Goal: Information Seeking & Learning: Check status

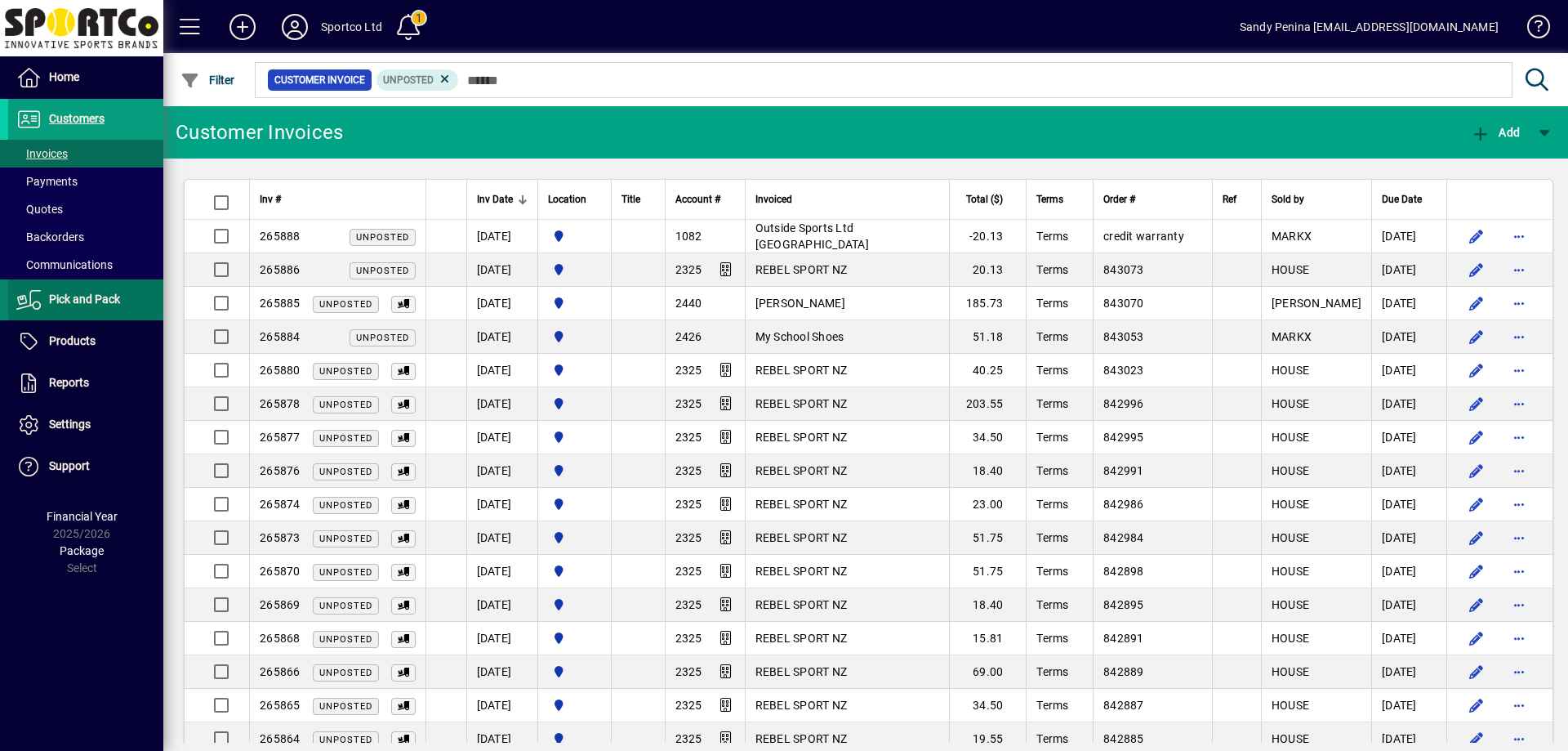
click at [64, 306] on span "Pick and Pack" at bounding box center [64, 299] width 112 height 20
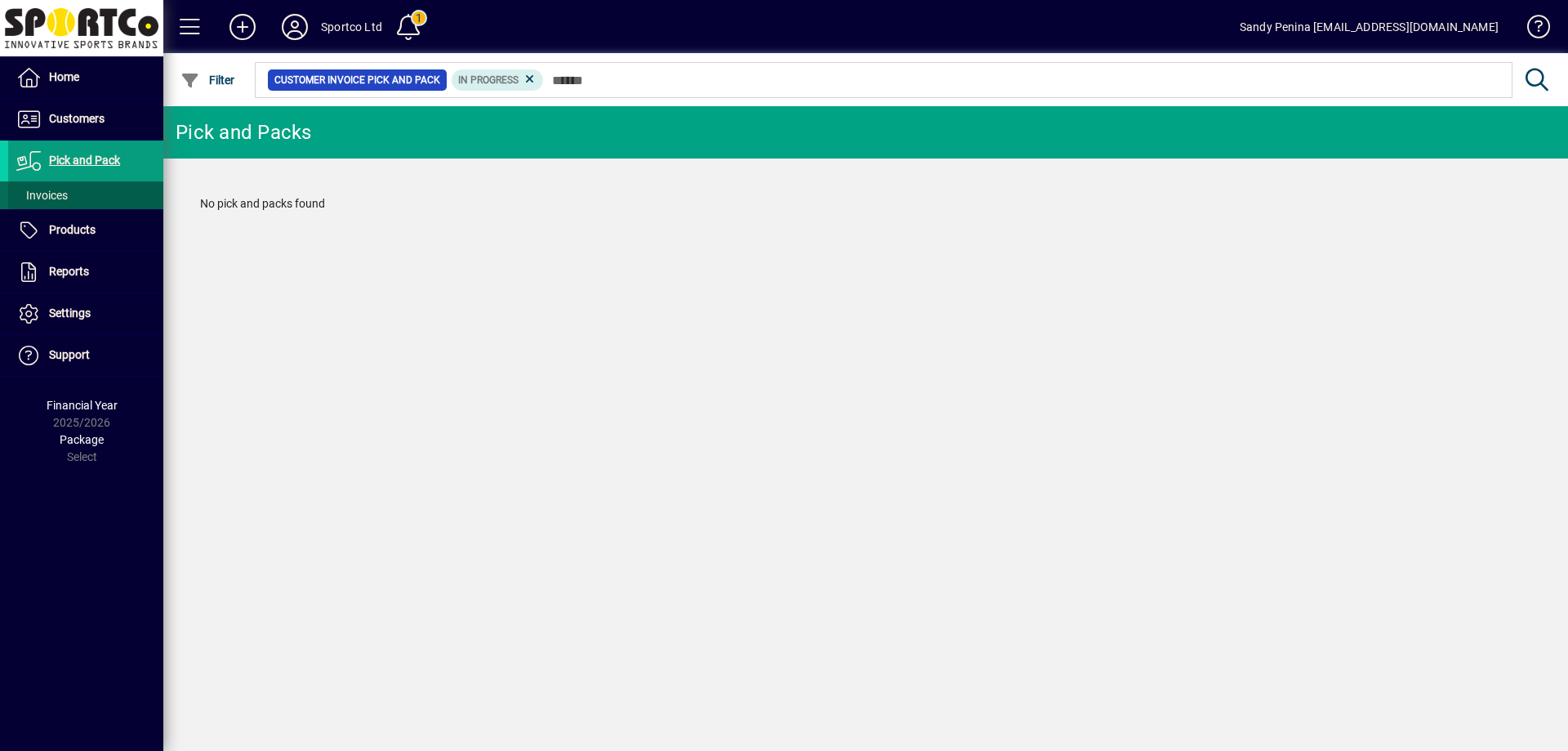
click at [24, 202] on span "Invoices" at bounding box center [41, 195] width 52 height 13
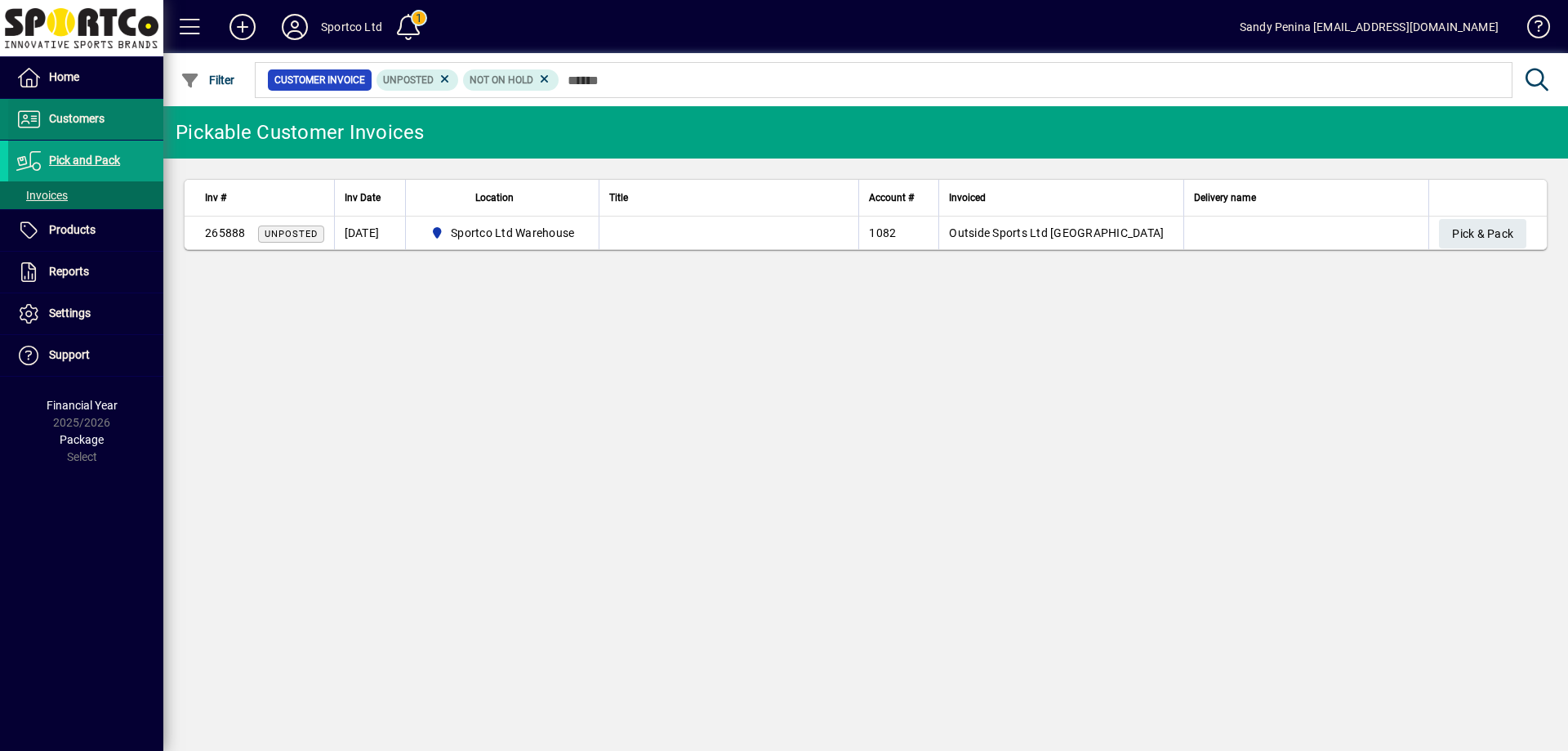
click at [72, 114] on span "Customers" at bounding box center [76, 118] width 55 height 13
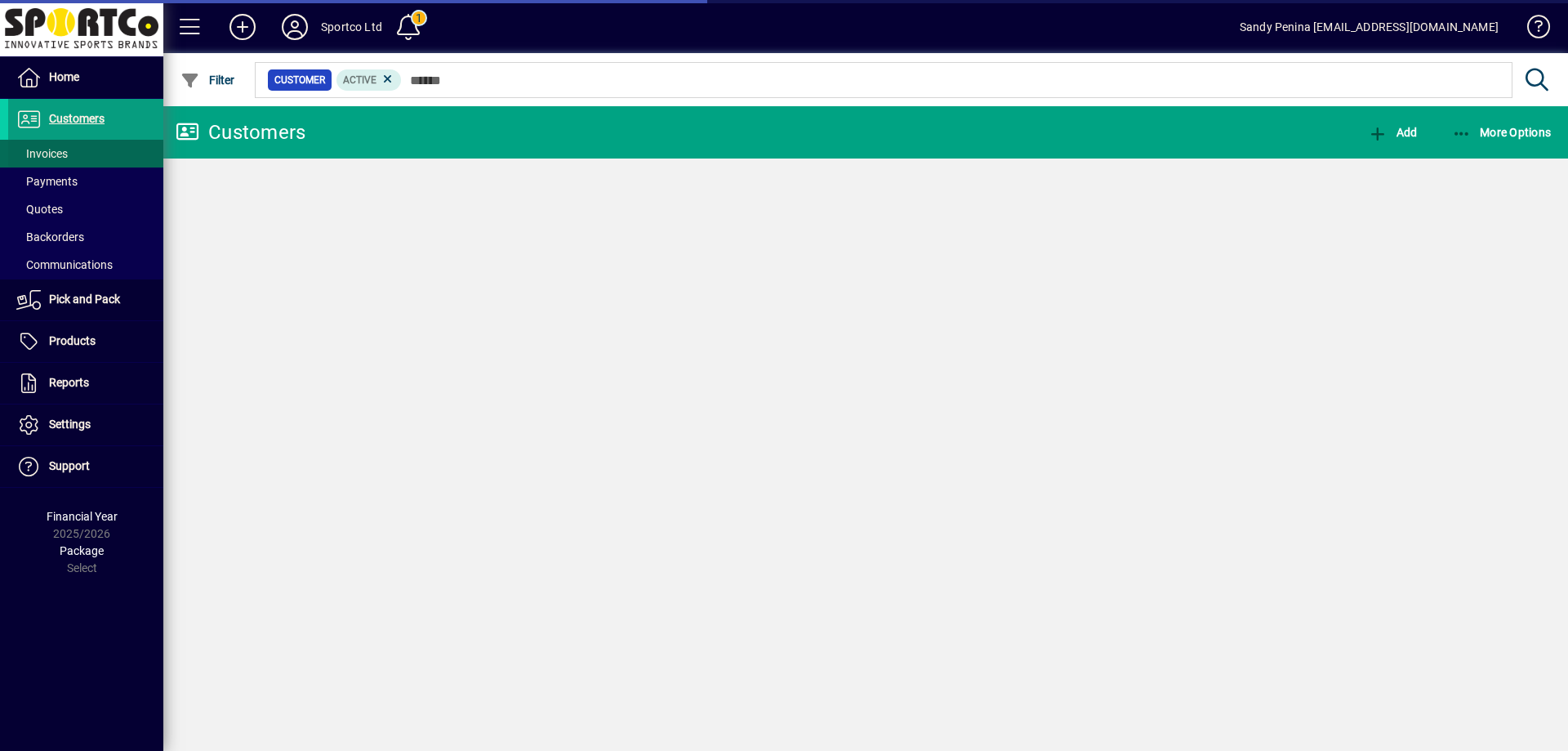
click at [46, 143] on span at bounding box center [85, 154] width 155 height 39
click at [52, 157] on span "Invoices" at bounding box center [41, 154] width 52 height 13
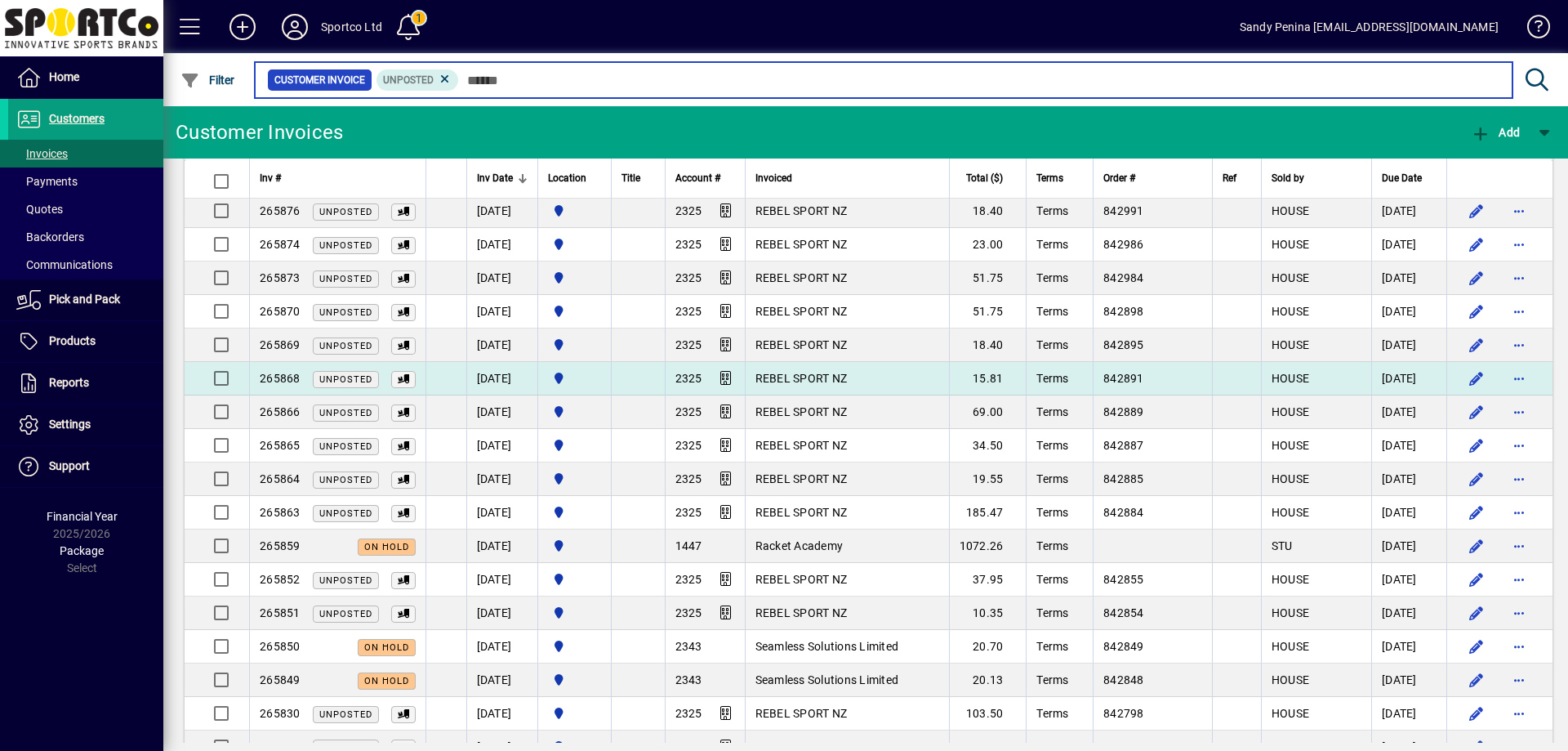
scroll to position [572, 0]
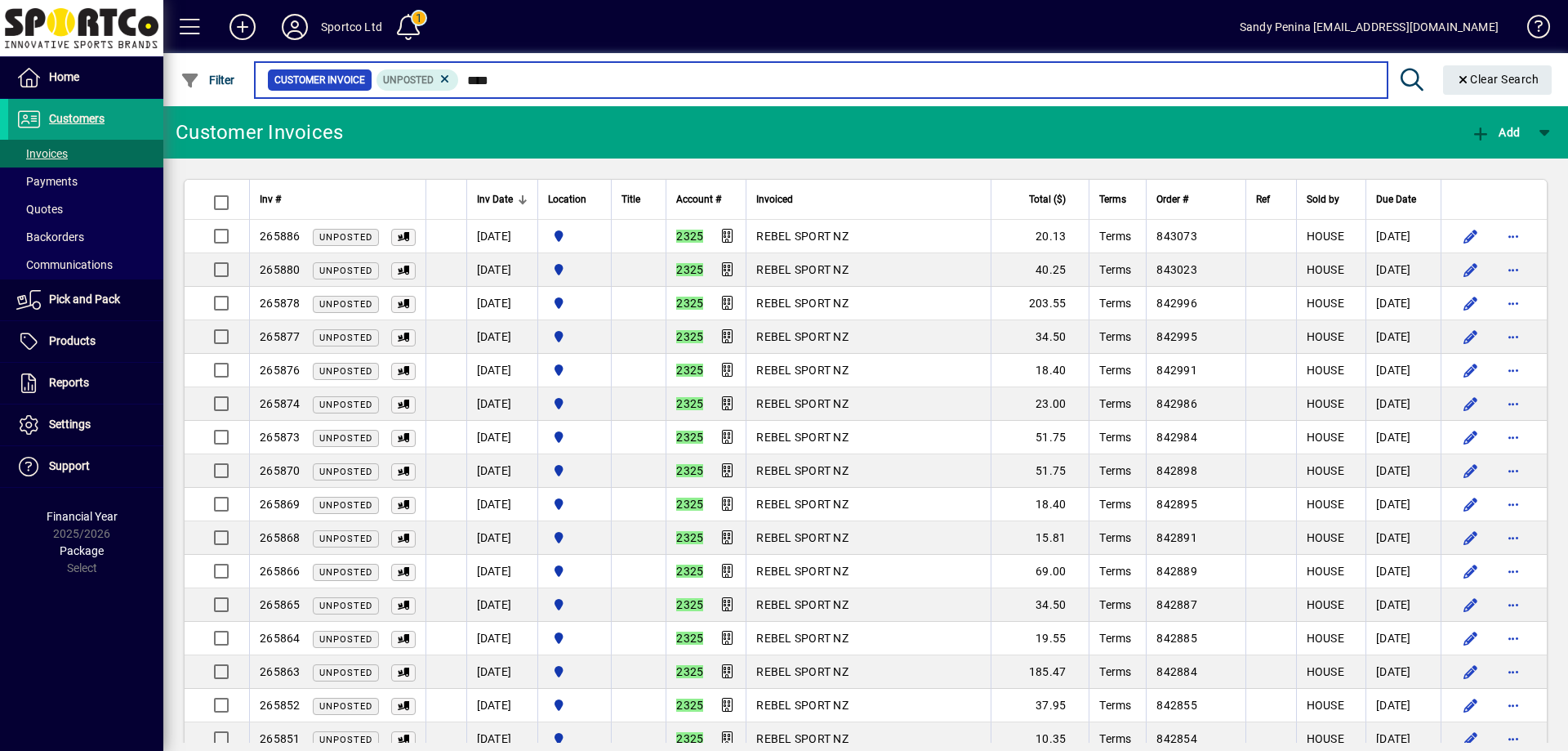
click at [559, 82] on input "****" at bounding box center [916, 80] width 915 height 23
type input "*"
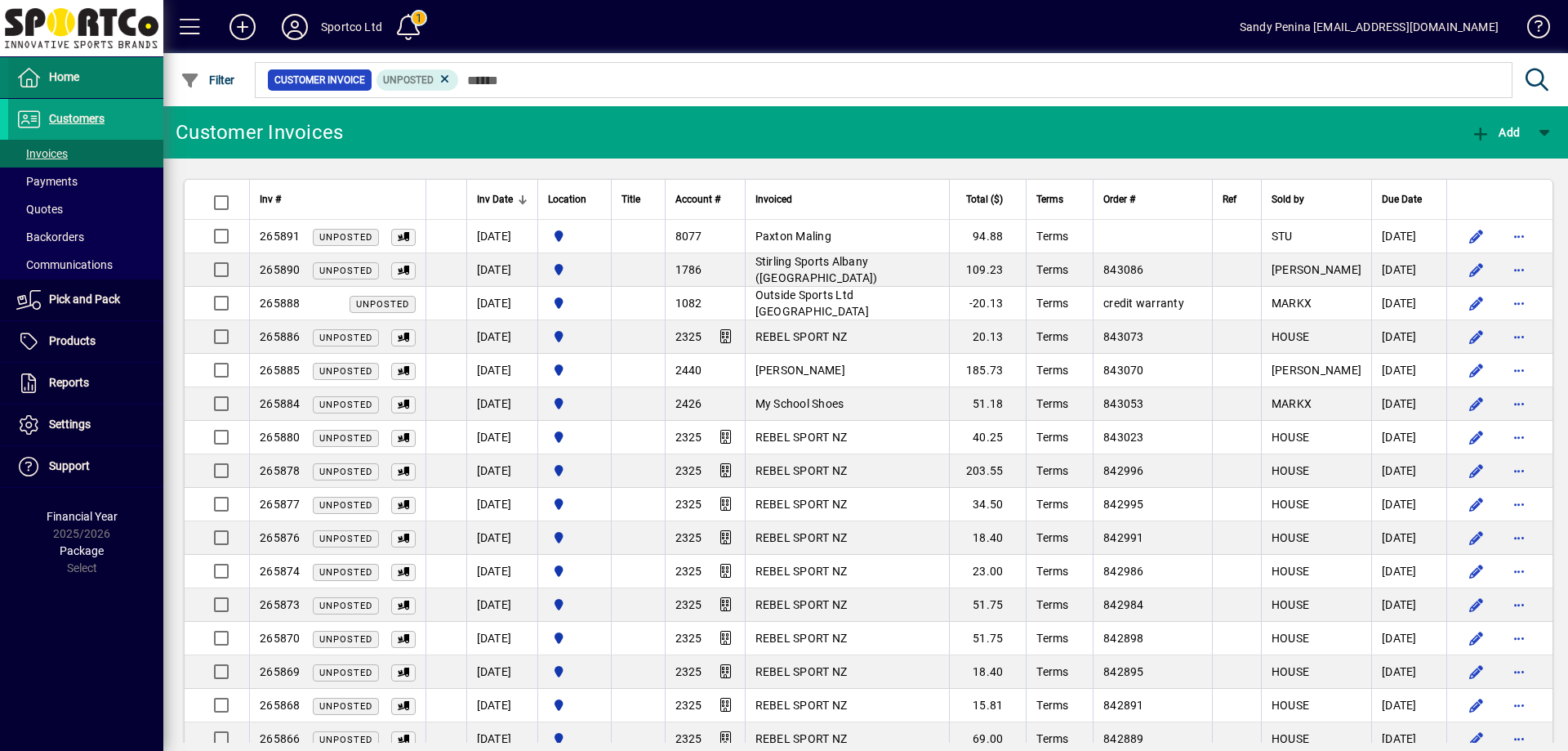
click at [96, 84] on span at bounding box center [85, 78] width 155 height 39
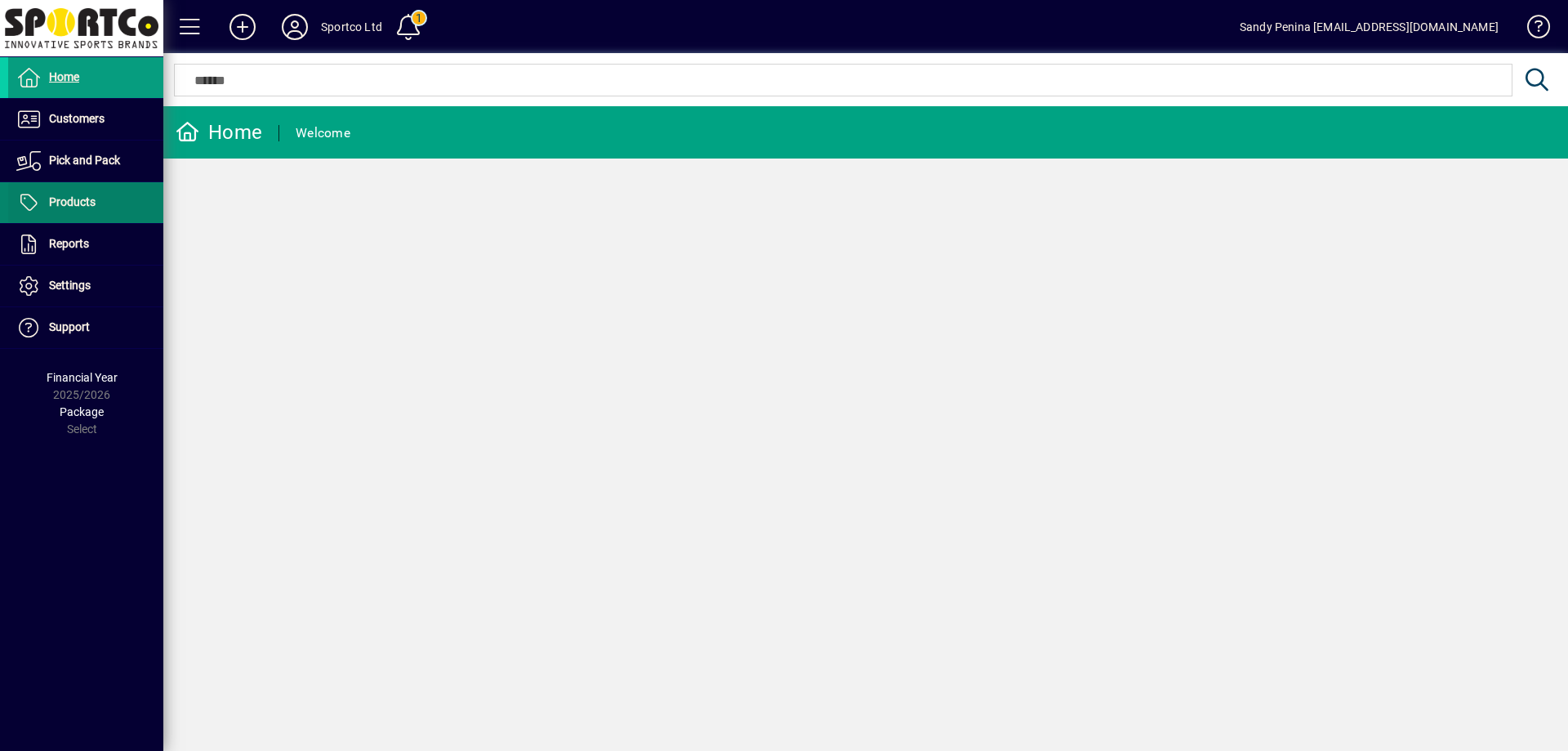
click at [83, 192] on span at bounding box center [85, 203] width 155 height 39
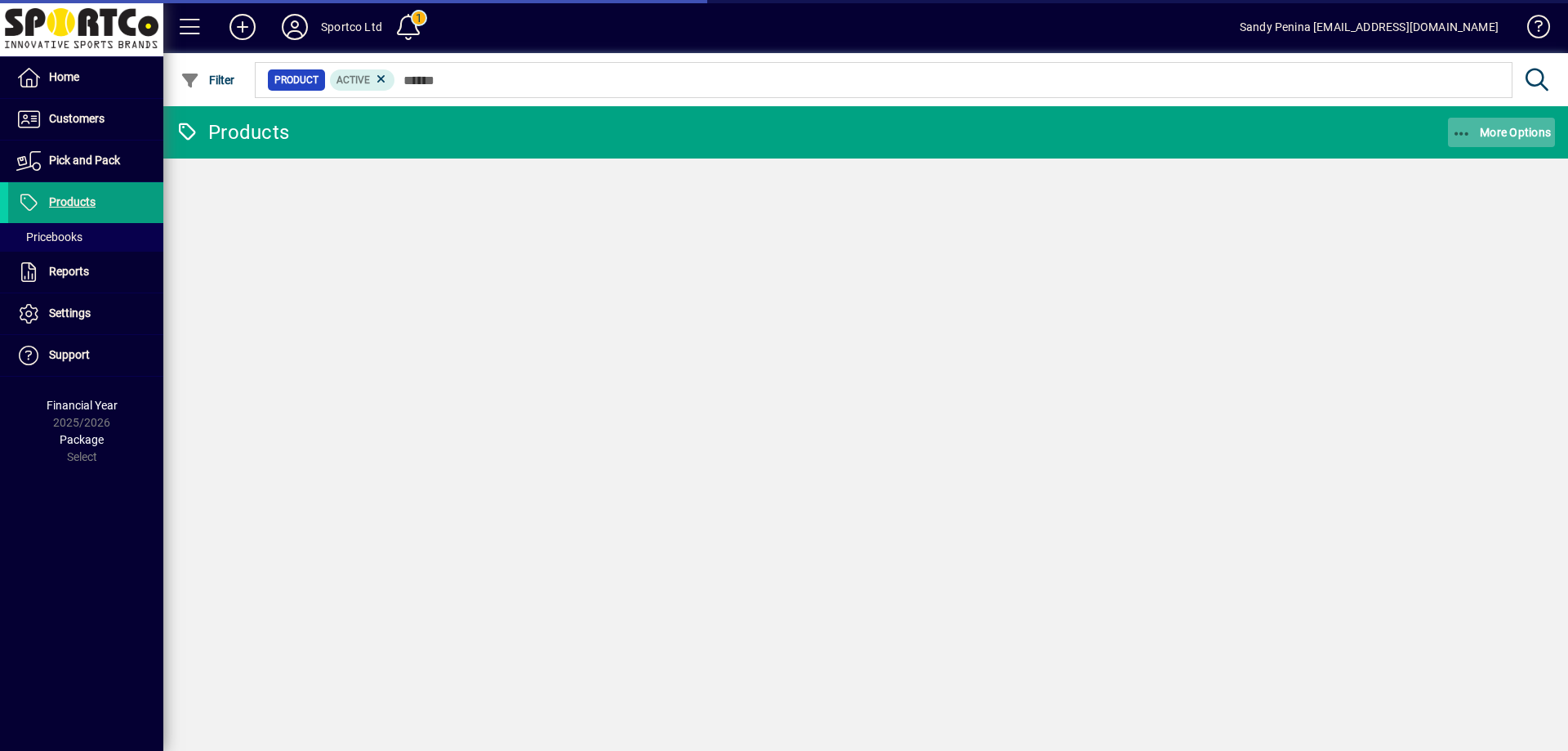
click at [1462, 133] on icon "button" at bounding box center [1462, 133] width 21 height 16
click at [1461, 129] on icon "button" at bounding box center [1462, 133] width 21 height 16
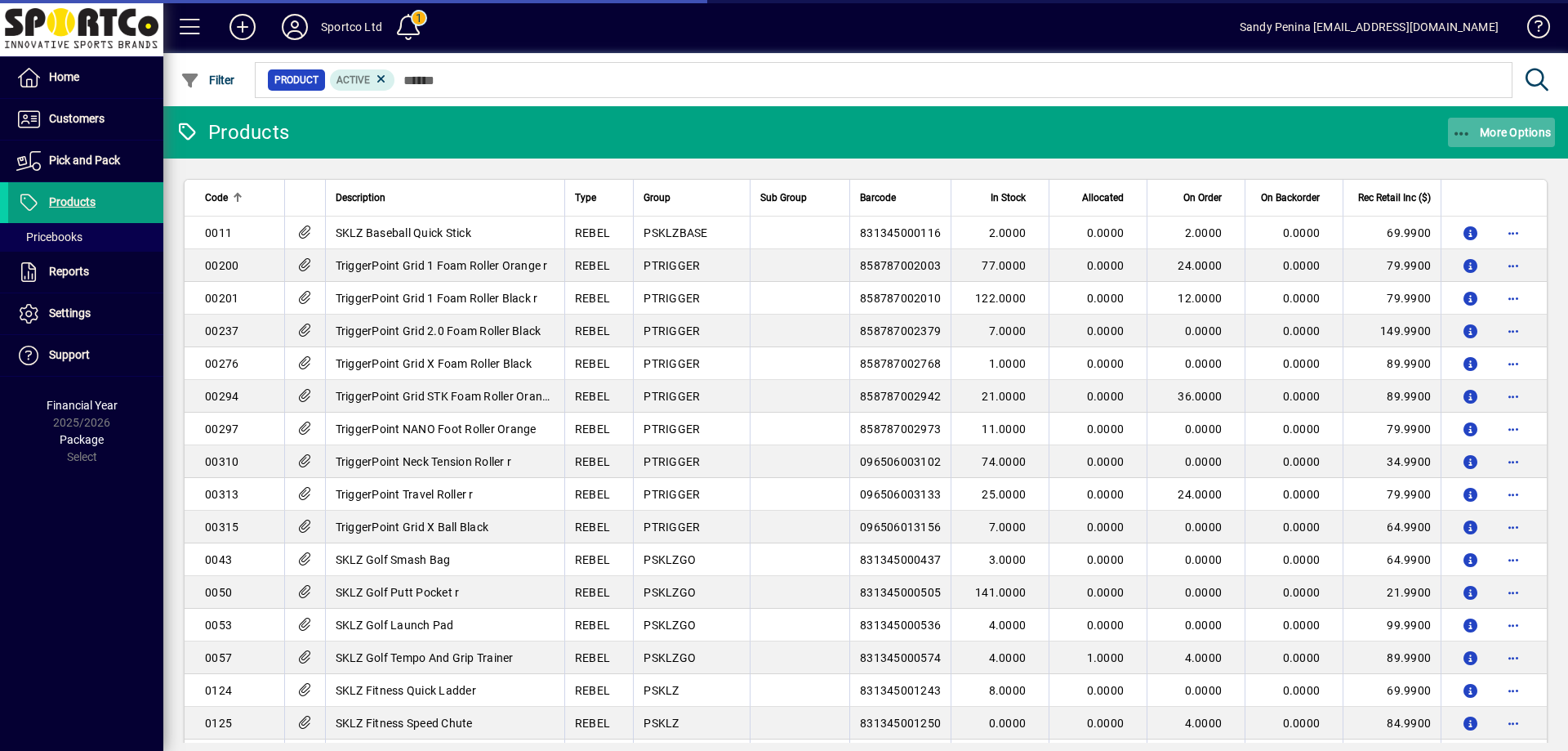
click at [1465, 135] on icon "button" at bounding box center [1462, 133] width 21 height 16
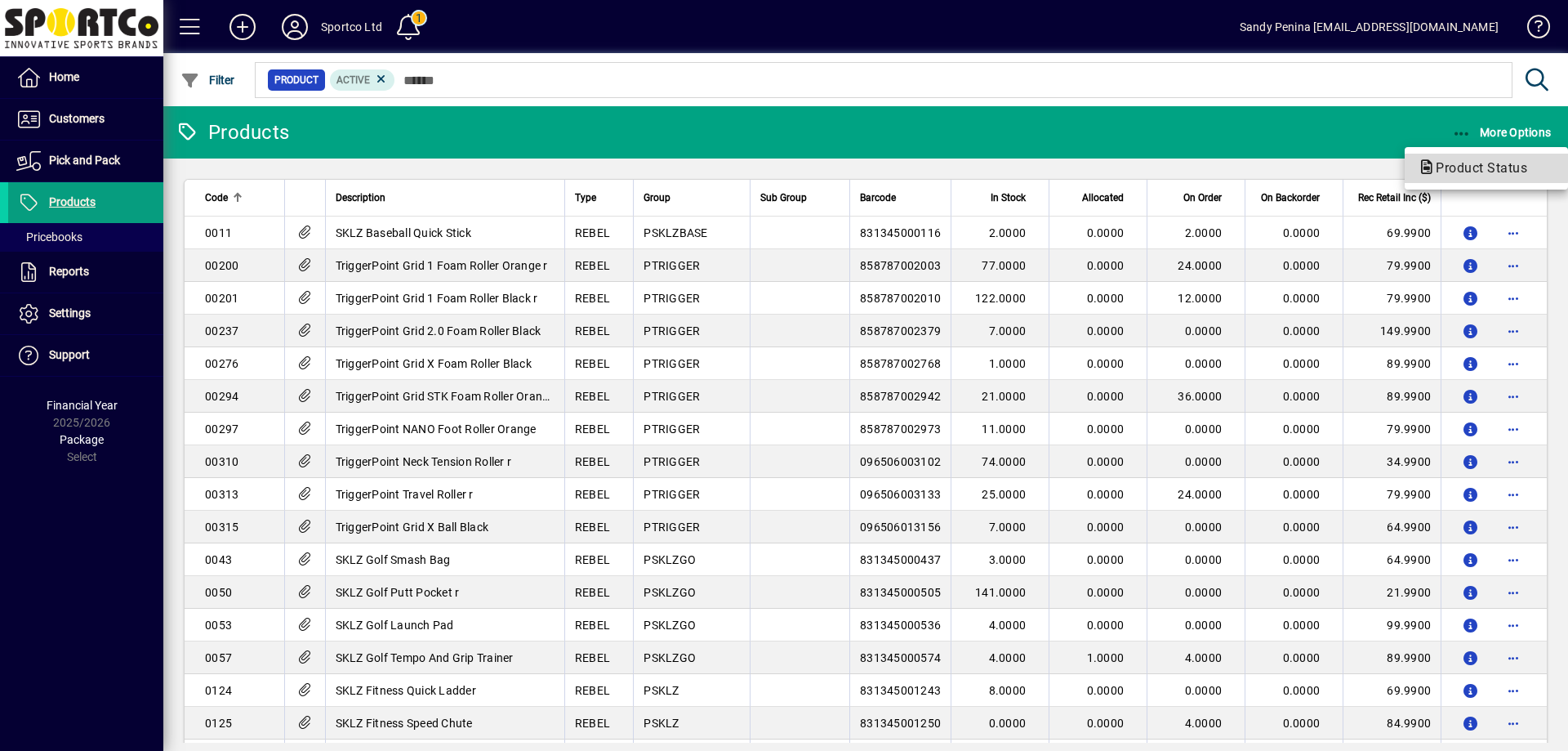
click at [1465, 163] on span "Product Status" at bounding box center [1476, 168] width 117 height 16
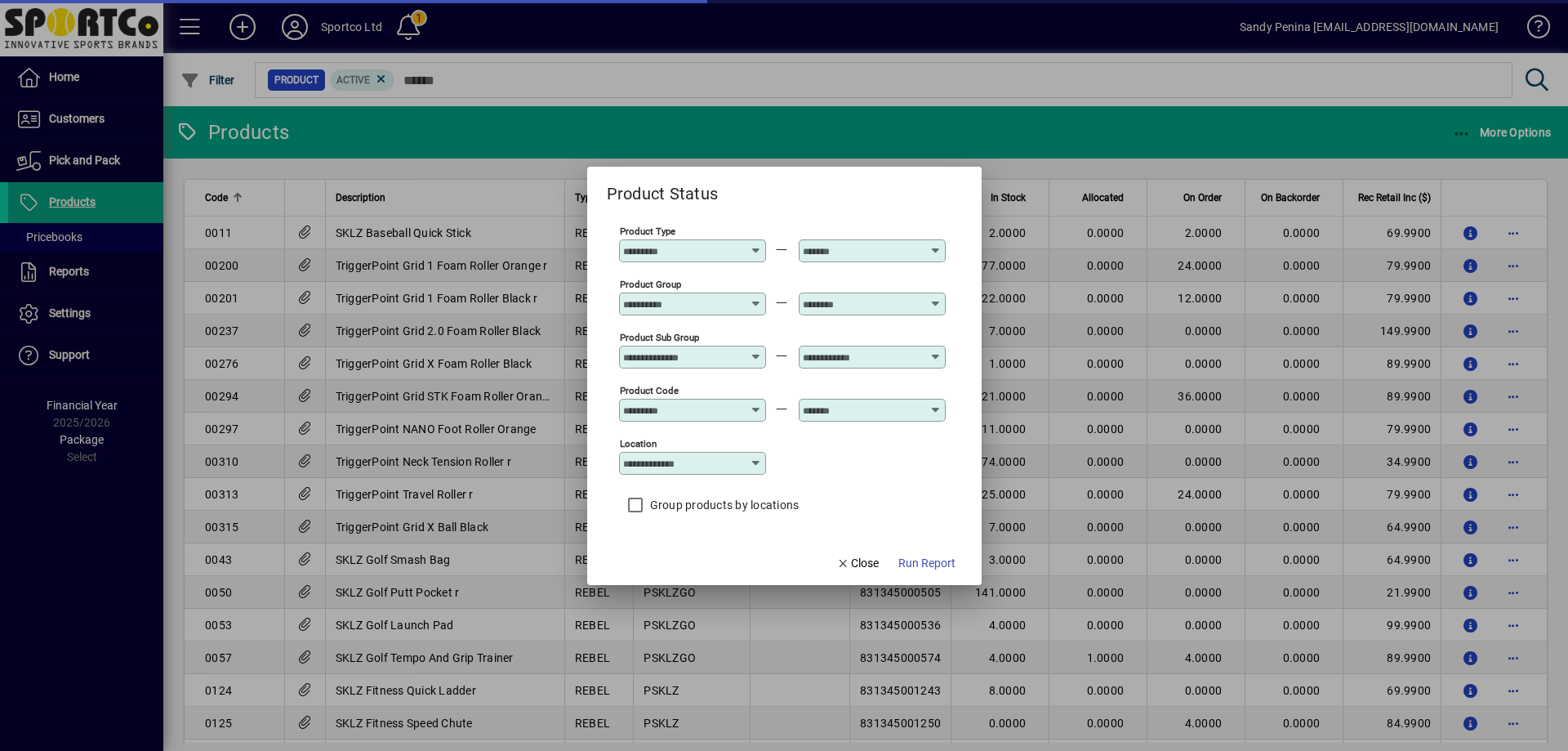
click at [662, 299] on input "Product Group" at bounding box center [682, 304] width 119 height 13
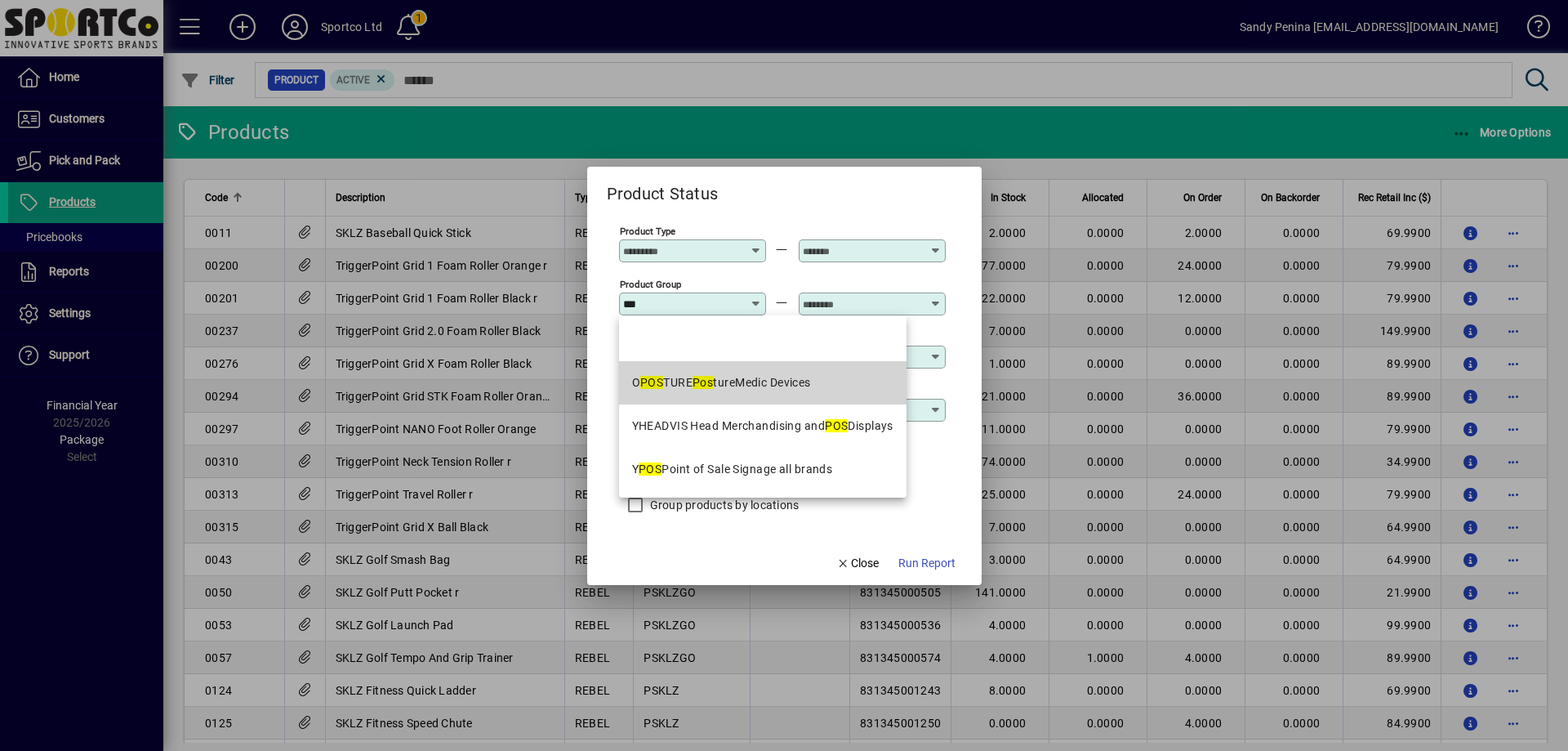
click at [794, 392] on mat-option "O POS TURE Pos tureMedic Devices" at bounding box center [763, 383] width 287 height 43
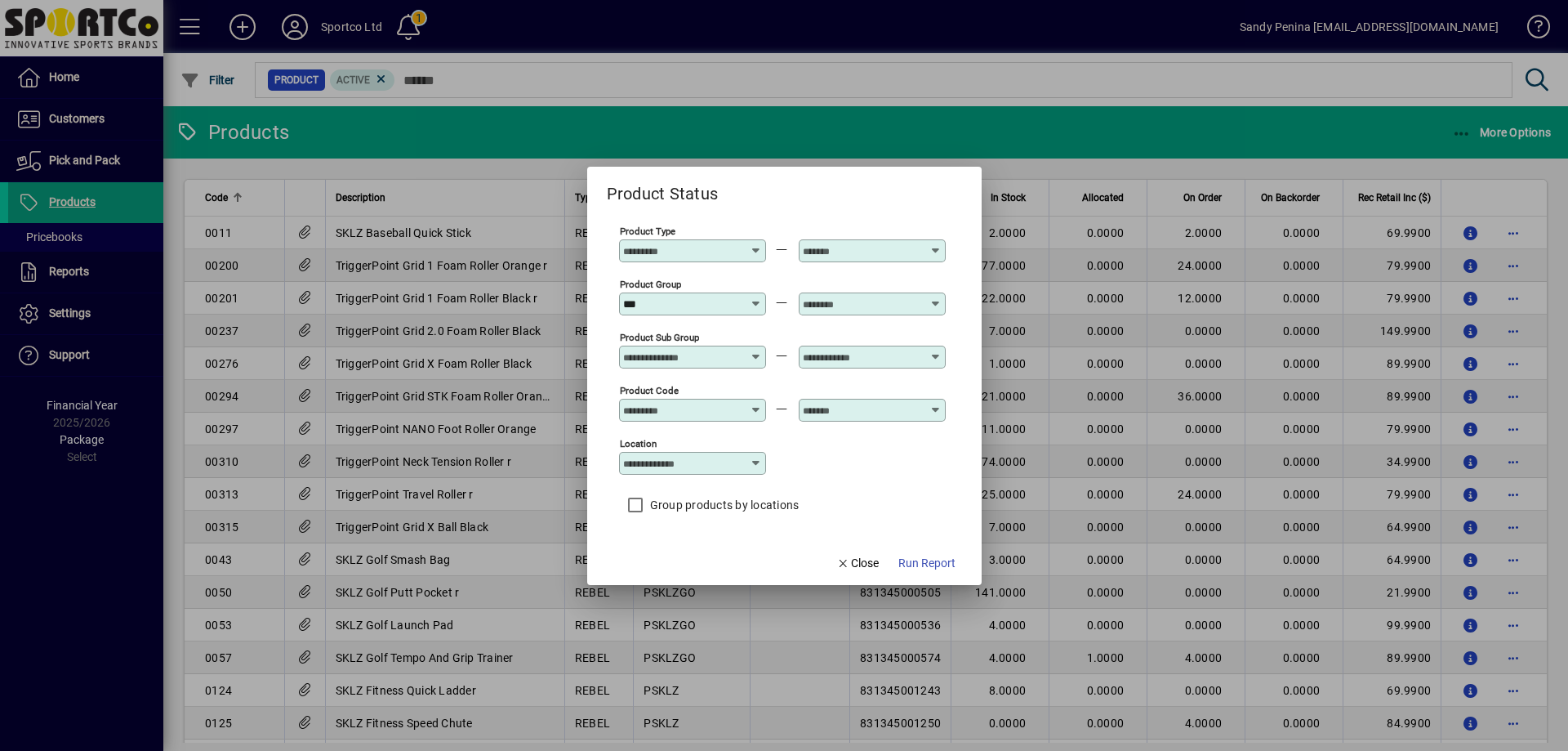
type input "**********"
click at [845, 299] on input "text" at bounding box center [861, 304] width 119 height 13
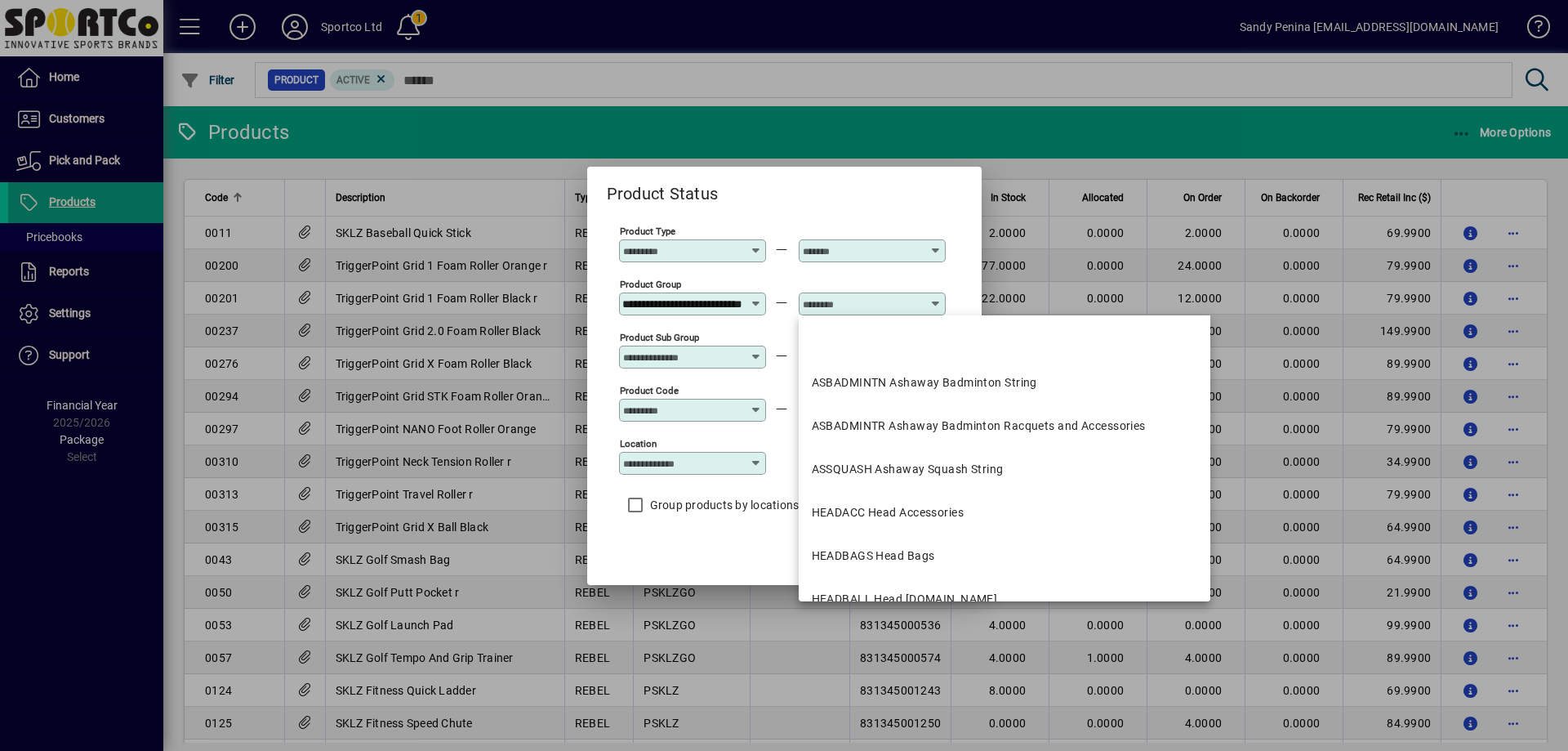
scroll to position [0, 0]
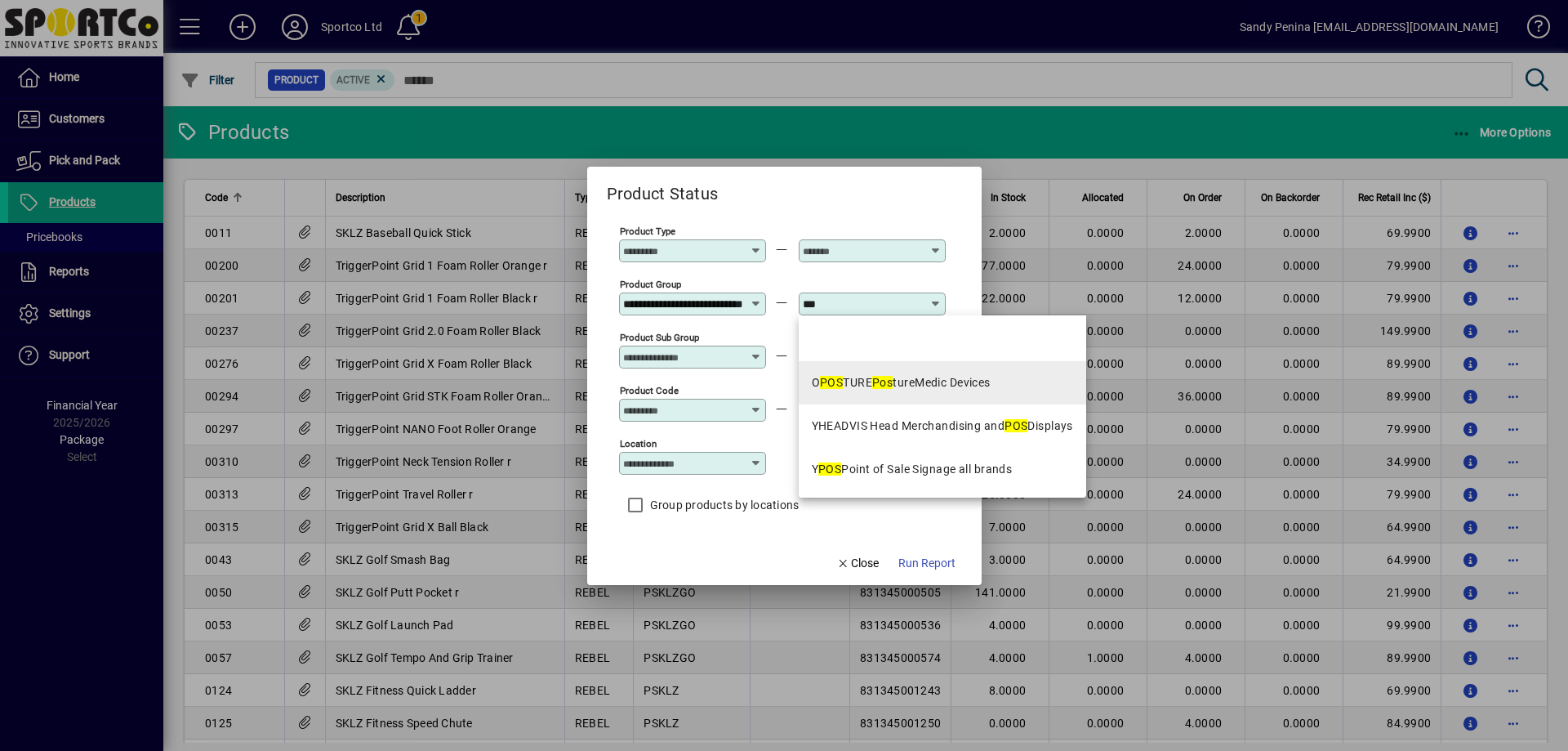
click at [827, 378] on em "POS" at bounding box center [831, 382] width 23 height 13
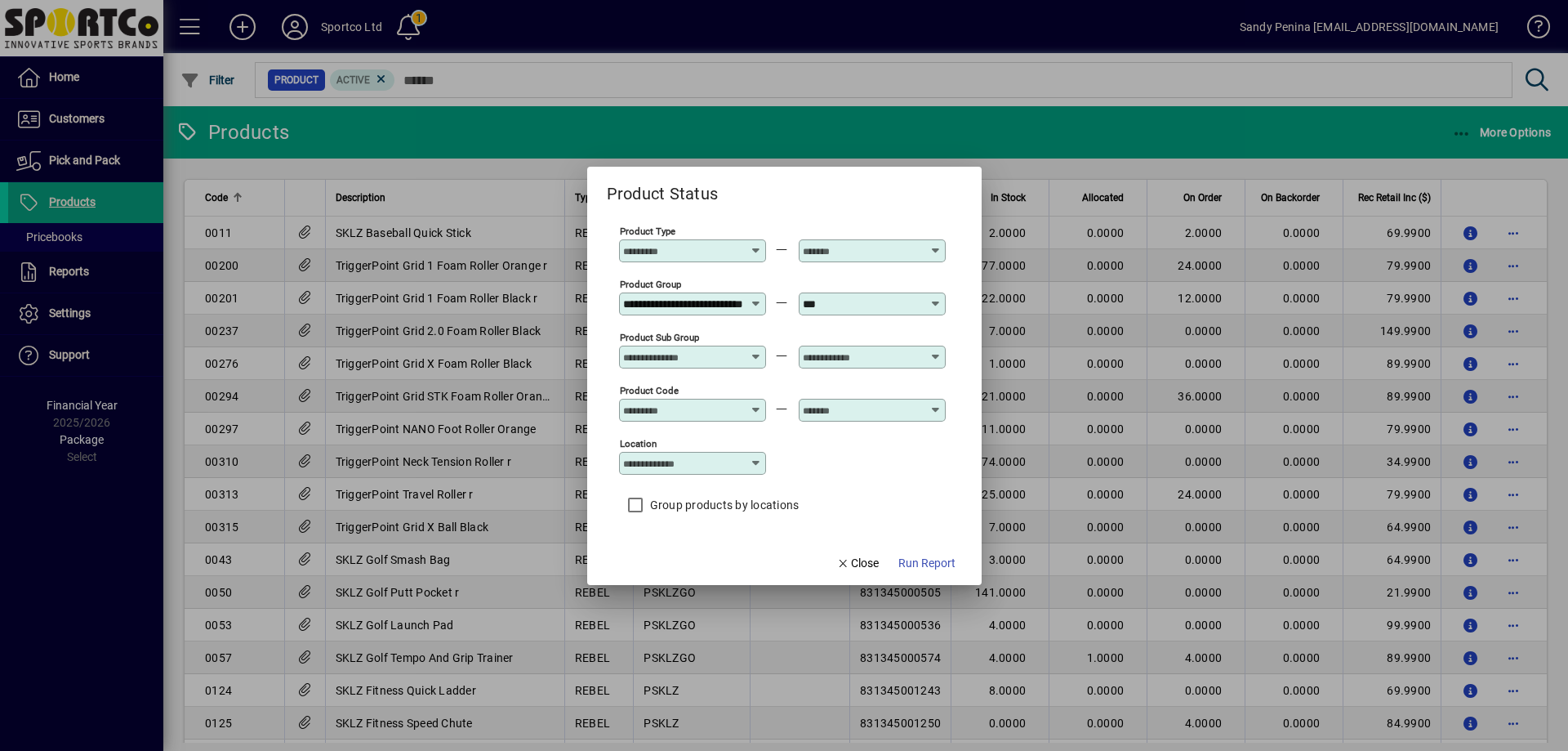
type input "**********"
click at [903, 556] on span "Run Report" at bounding box center [926, 563] width 57 height 17
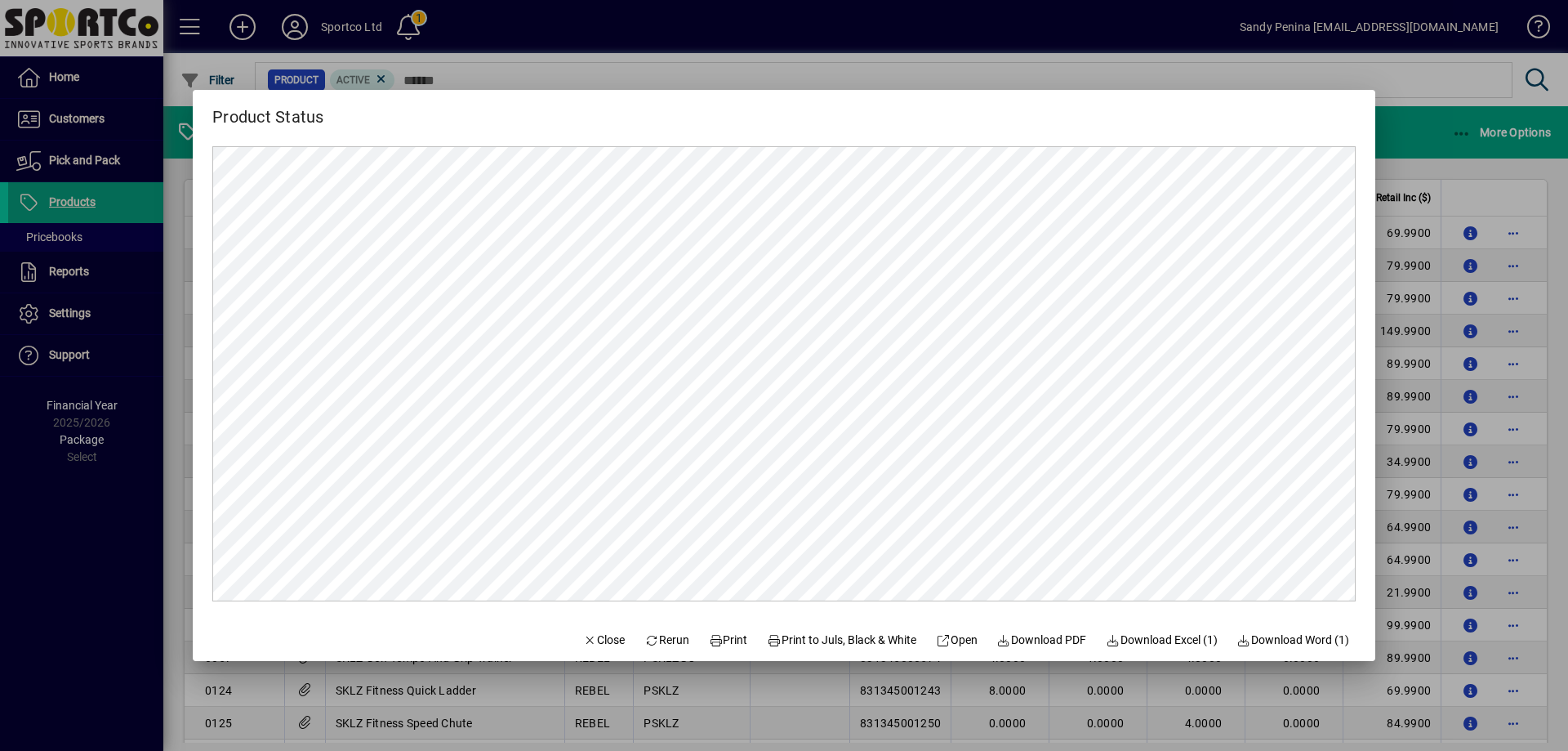
scroll to position [0, 0]
click at [713, 639] on span "Print" at bounding box center [728, 640] width 39 height 17
click at [729, 638] on span "Print" at bounding box center [728, 640] width 39 height 17
click at [587, 640] on span "Close" at bounding box center [603, 640] width 42 height 17
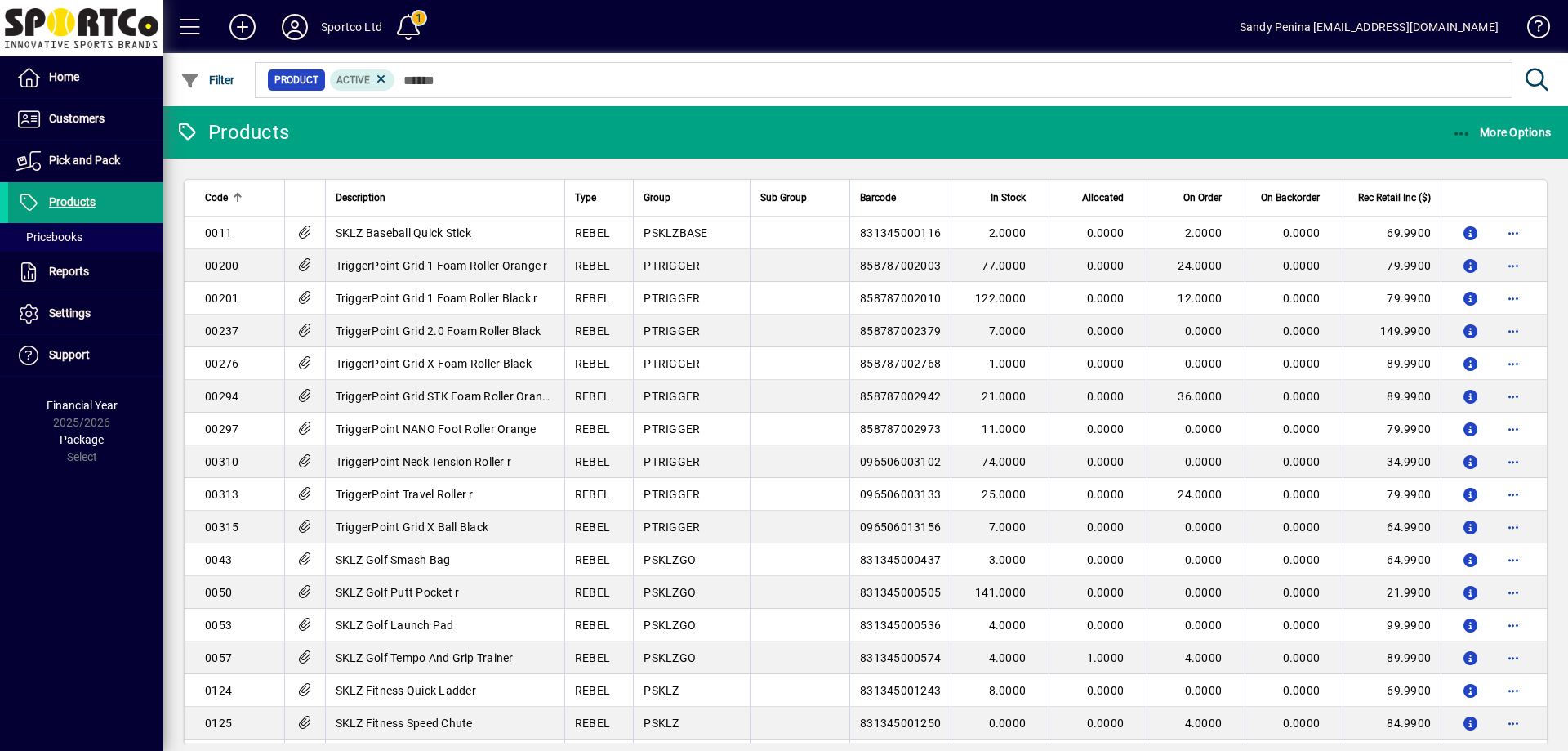
click at [305, 35] on icon at bounding box center [295, 27] width 33 height 26
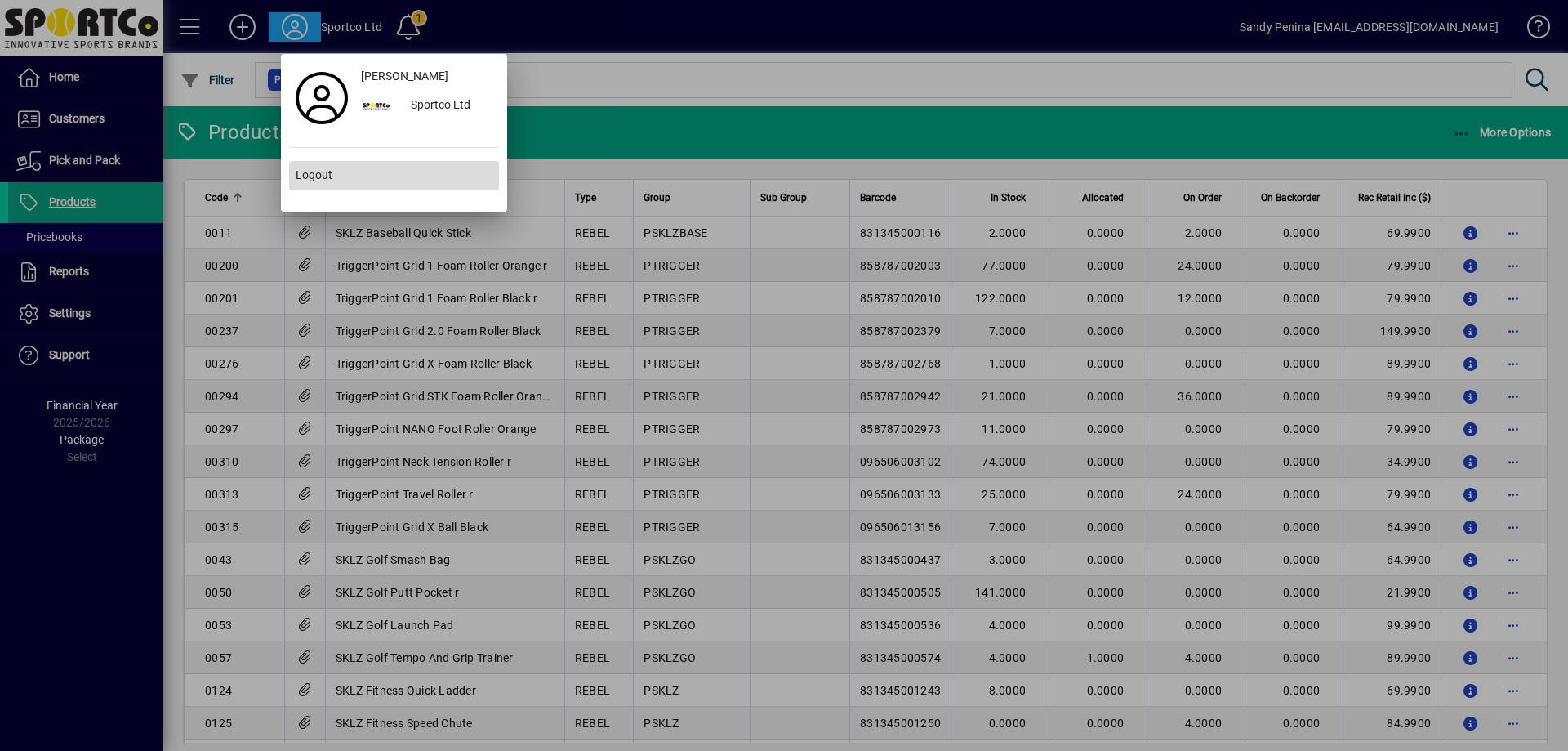
click at [348, 166] on span at bounding box center [394, 176] width 210 height 39
